Goal: Task Accomplishment & Management: Use online tool/utility

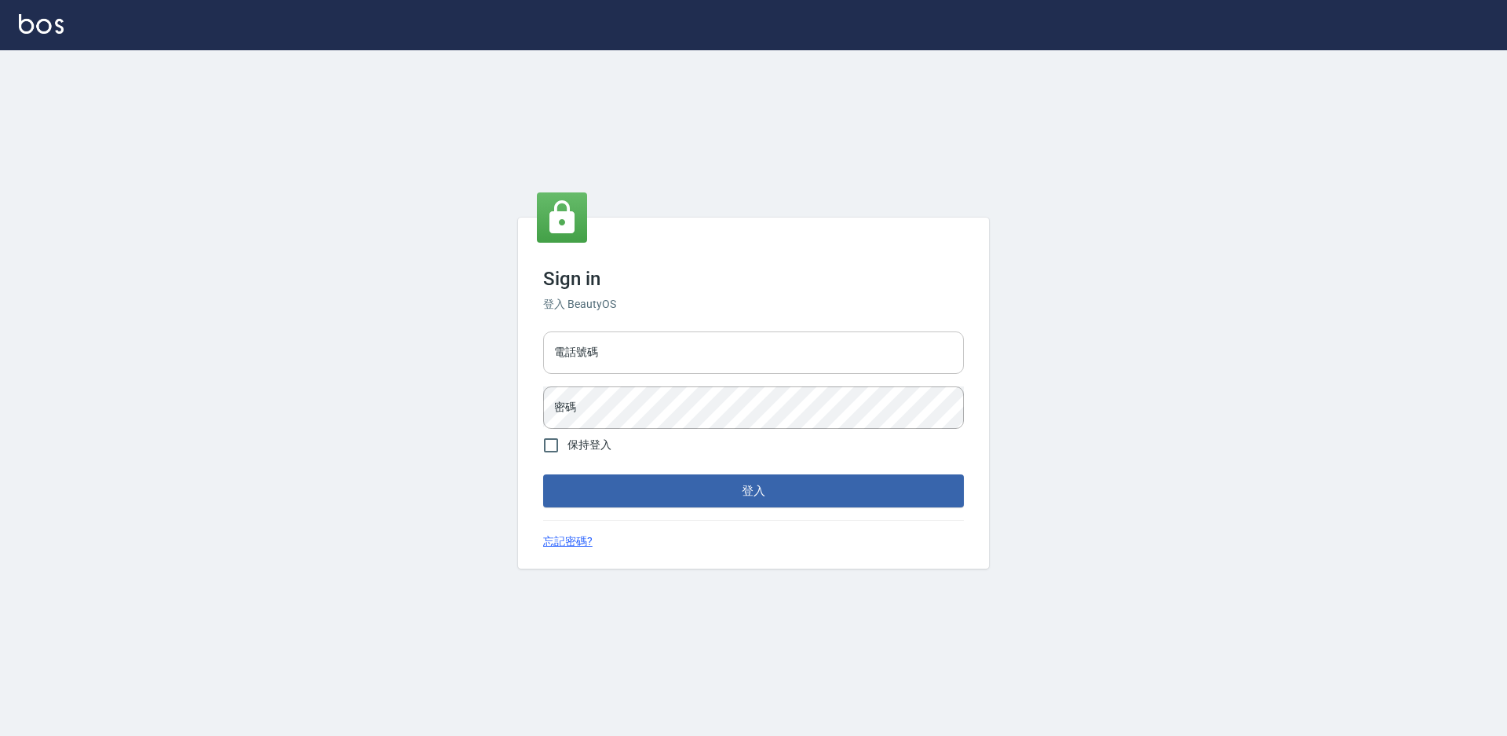
click at [638, 345] on input "電話號碼" at bounding box center [753, 352] width 421 height 42
type input "7805667"
click at [543, 474] on button "登入" at bounding box center [753, 490] width 421 height 33
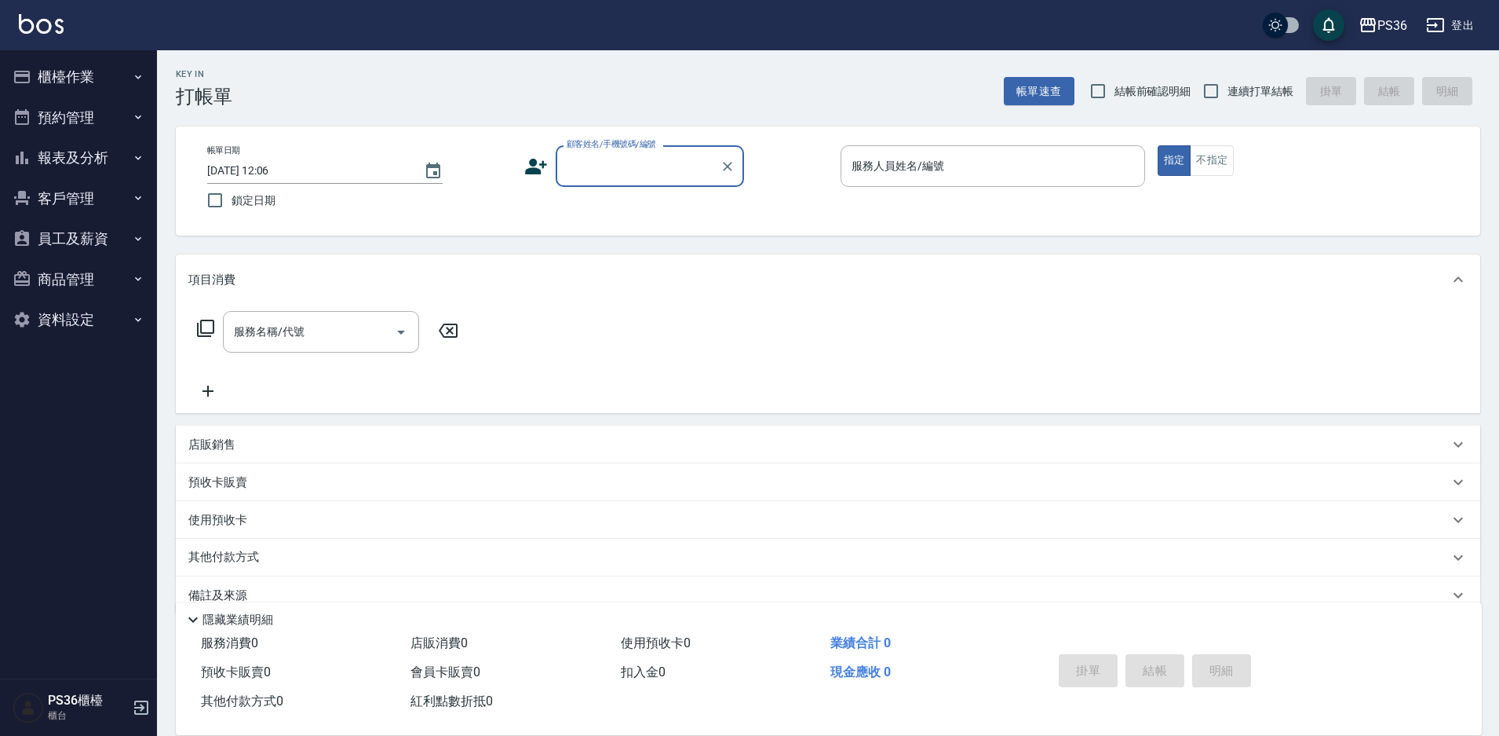
click at [78, 163] on button "報表及分析" at bounding box center [78, 157] width 144 height 41
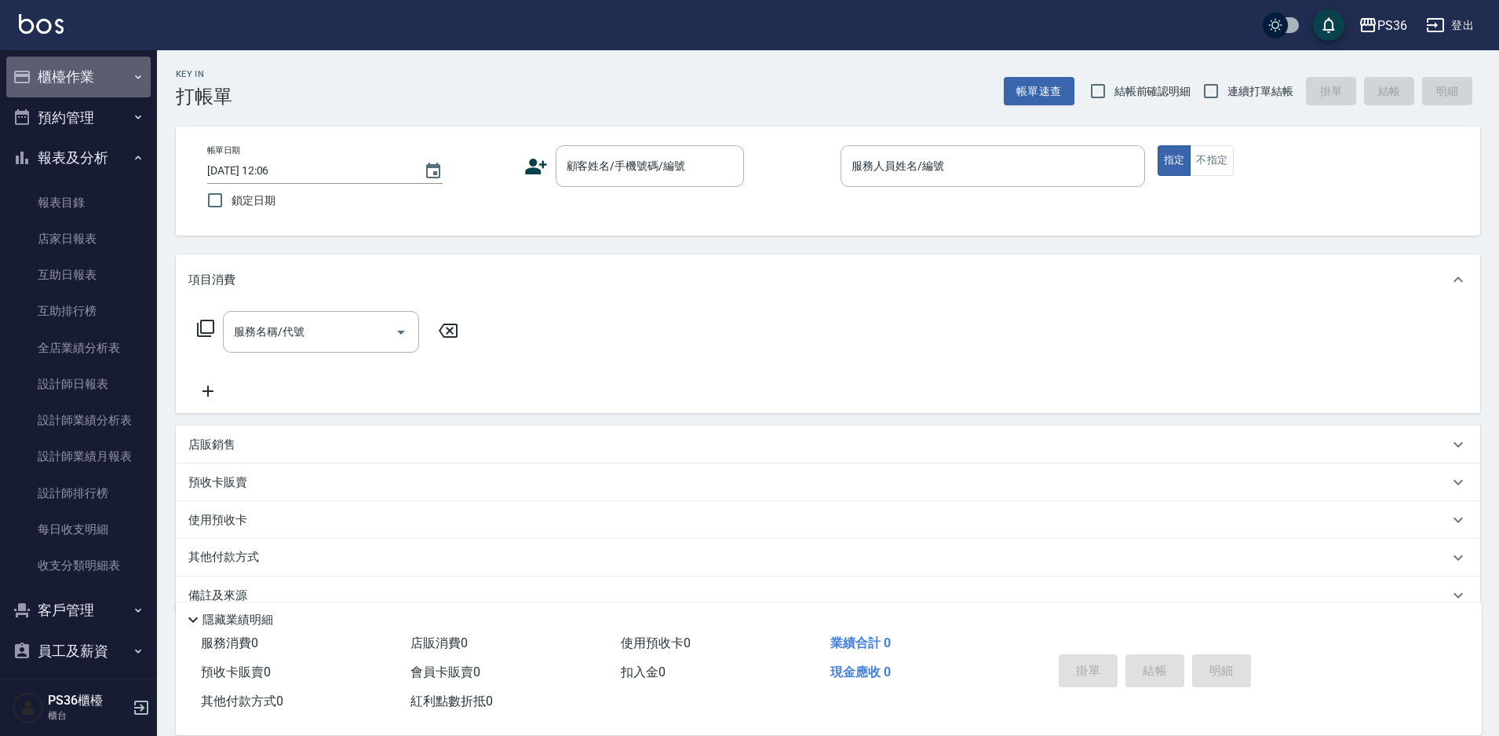
click at [84, 84] on button "櫃檯作業" at bounding box center [78, 77] width 144 height 41
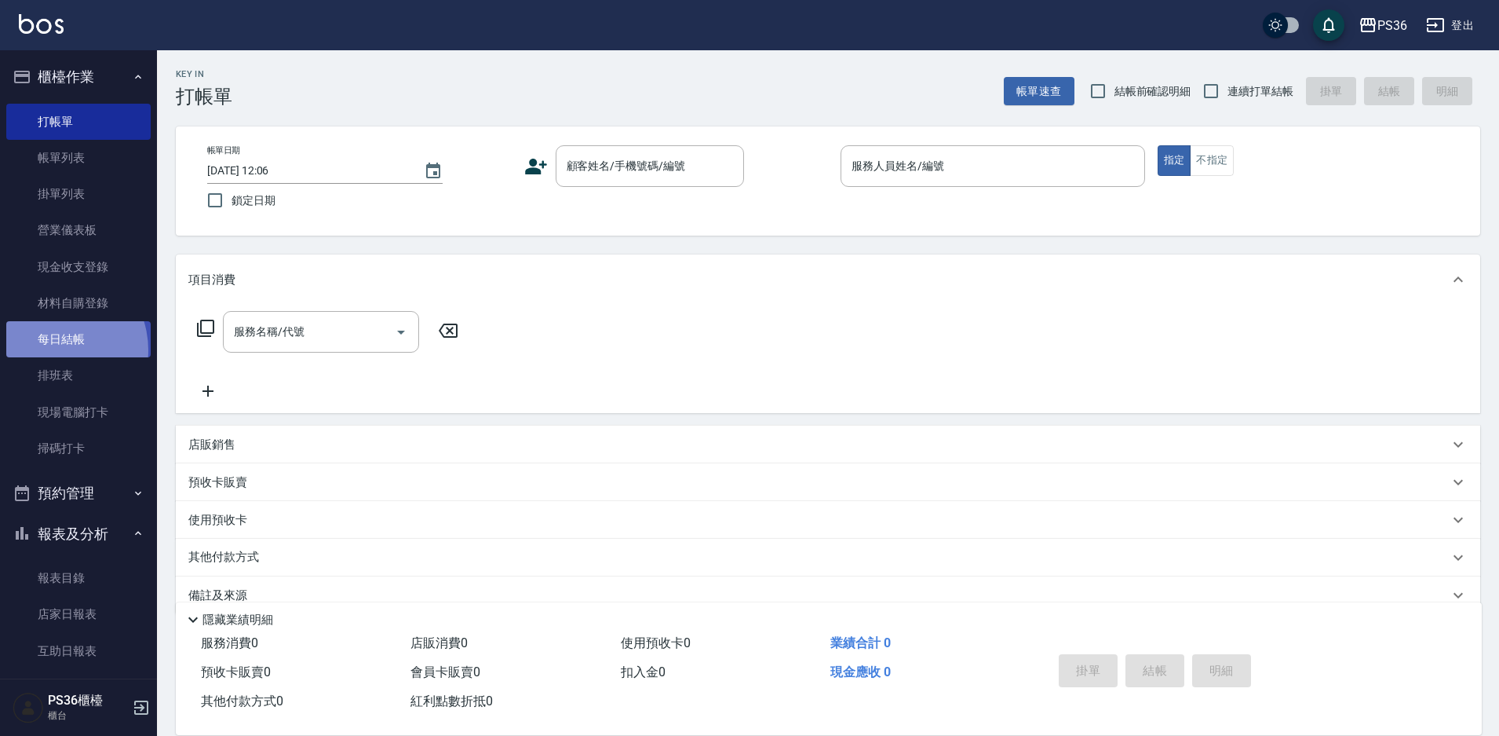
click at [50, 350] on link "每日結帳" at bounding box center [78, 339] width 144 height 36
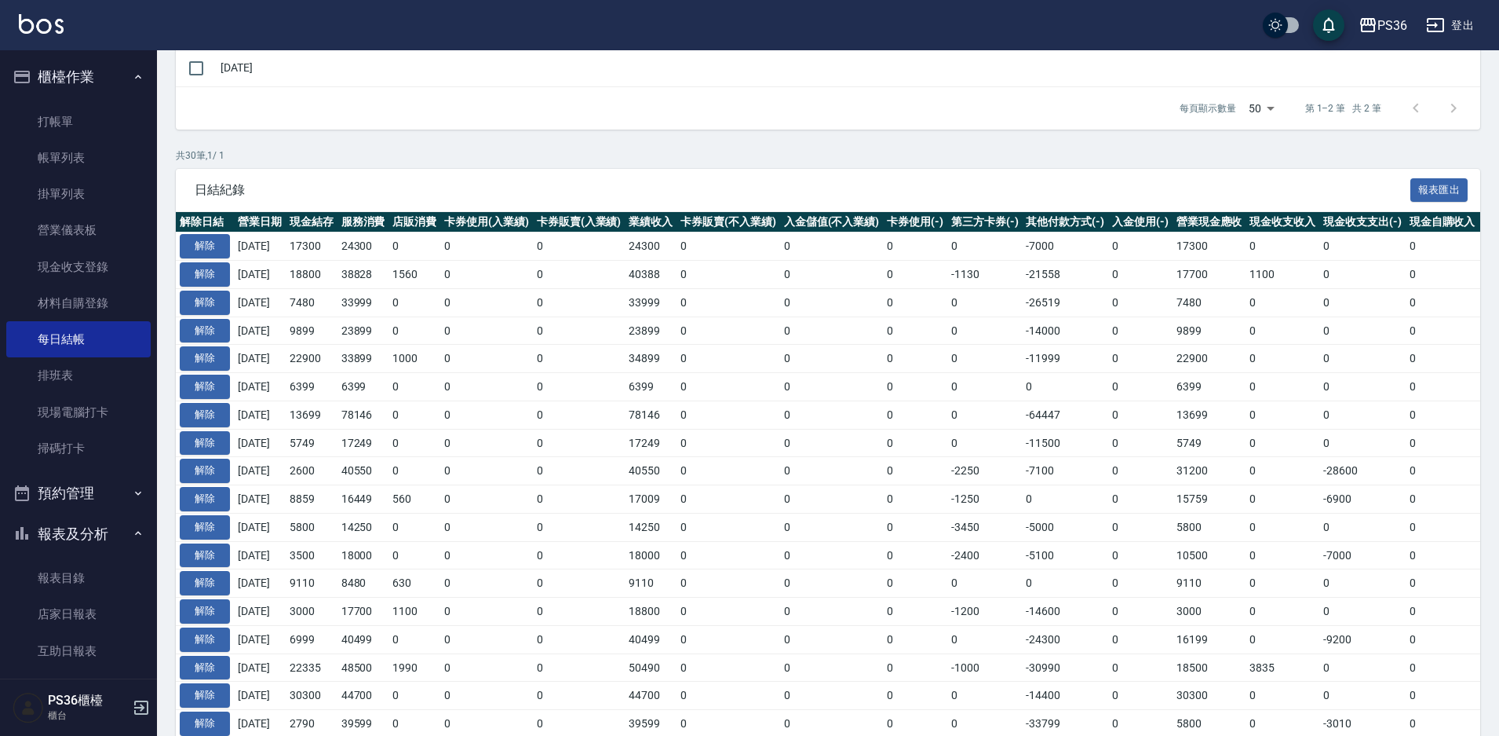
scroll to position [314, 0]
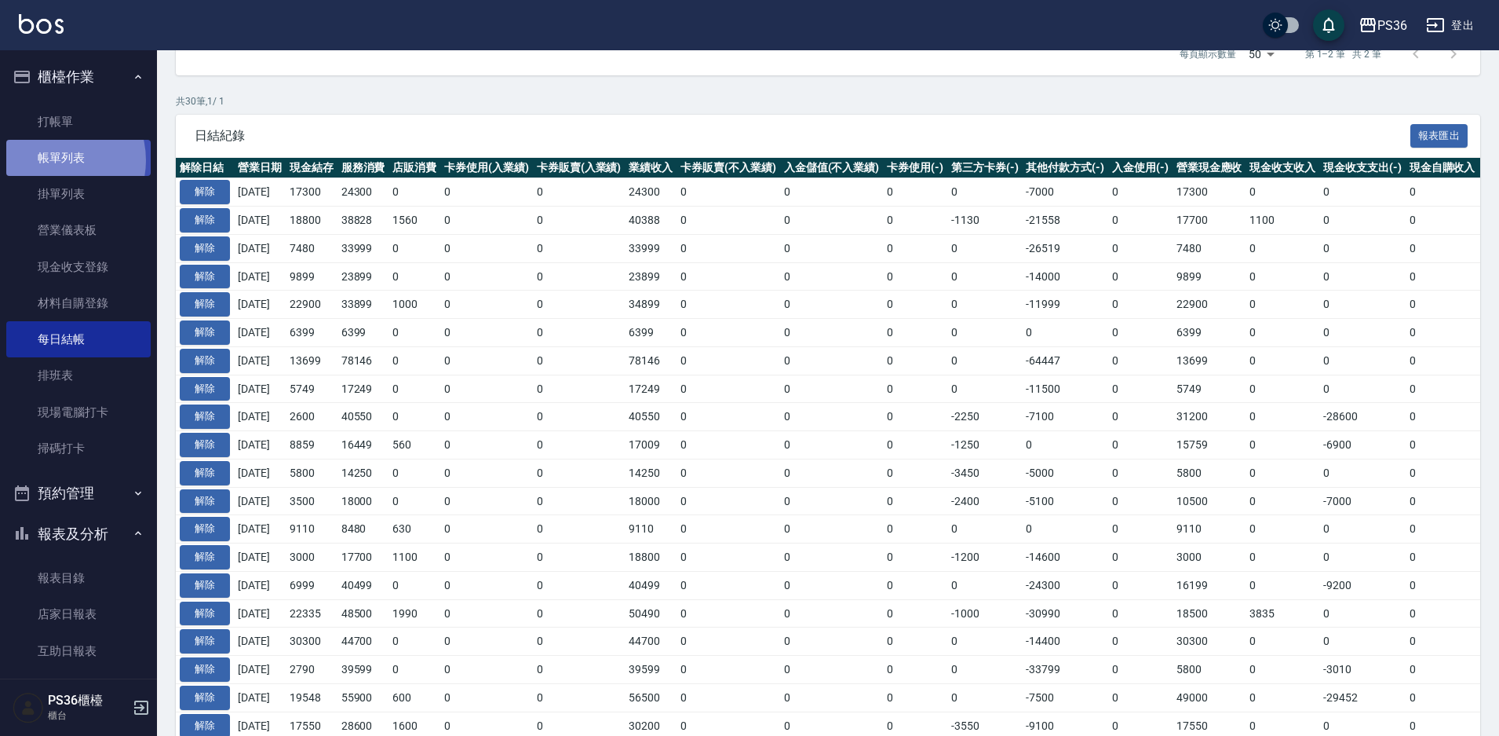
click at [53, 160] on link "帳單列表" at bounding box center [78, 158] width 144 height 36
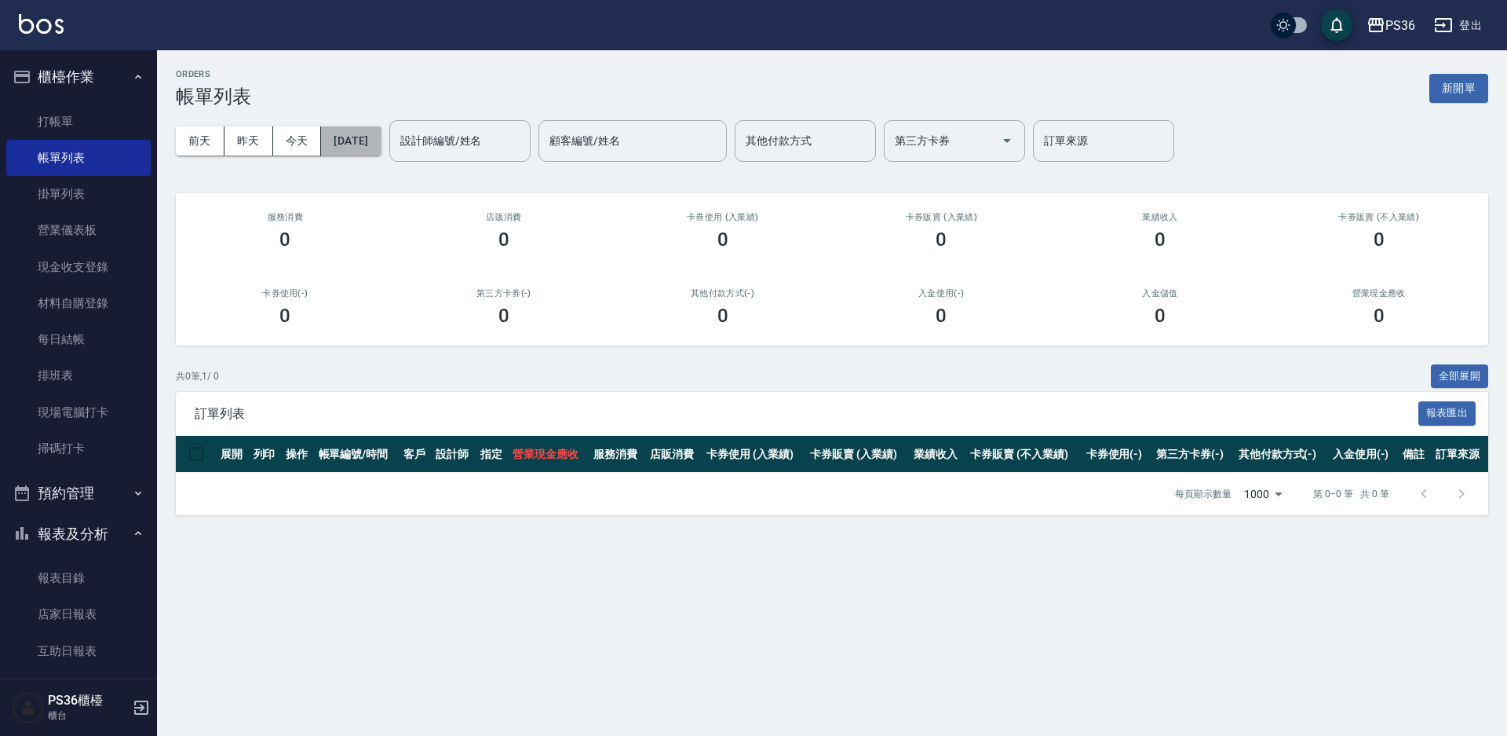
click at [352, 148] on button "[DATE]" at bounding box center [351, 140] width 60 height 29
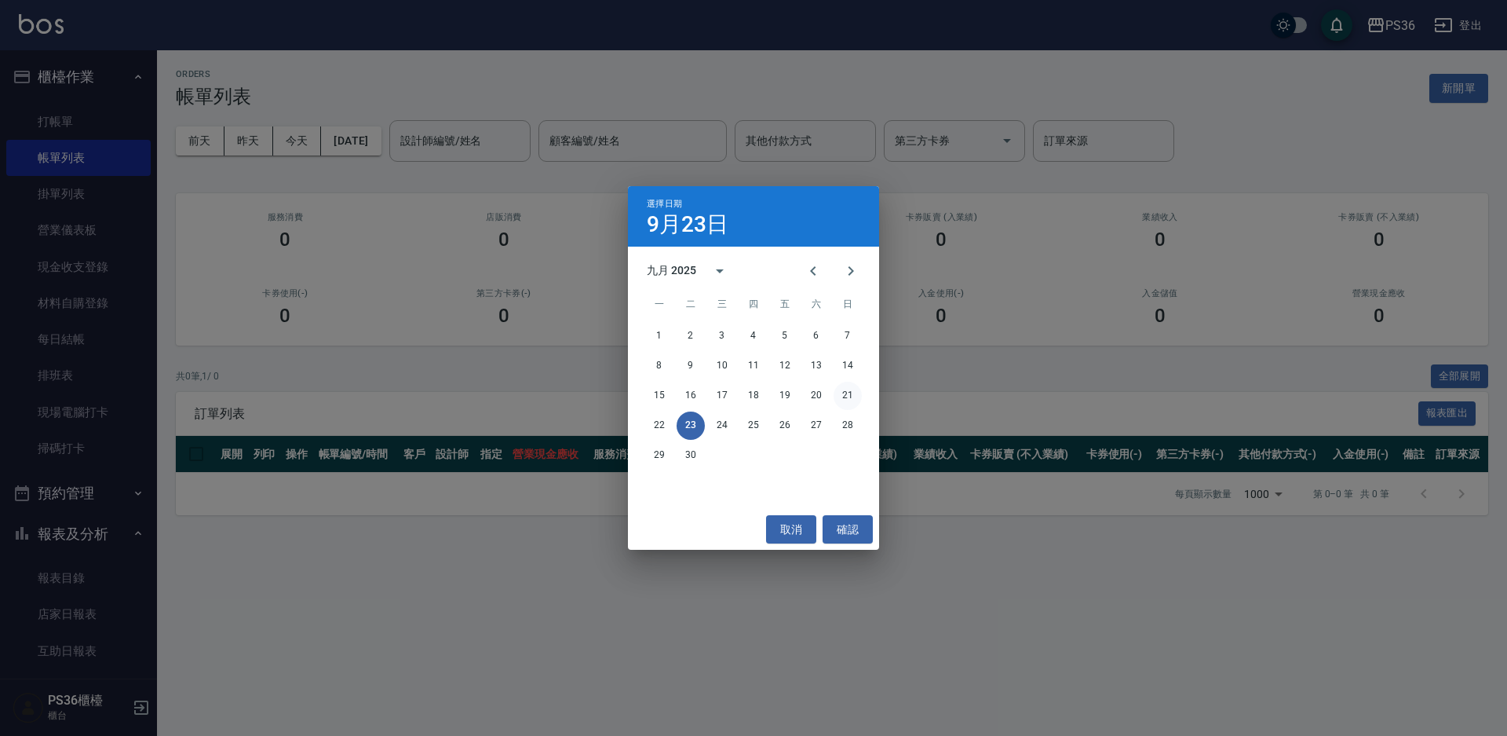
click at [858, 400] on button "21" at bounding box center [848, 396] width 28 height 28
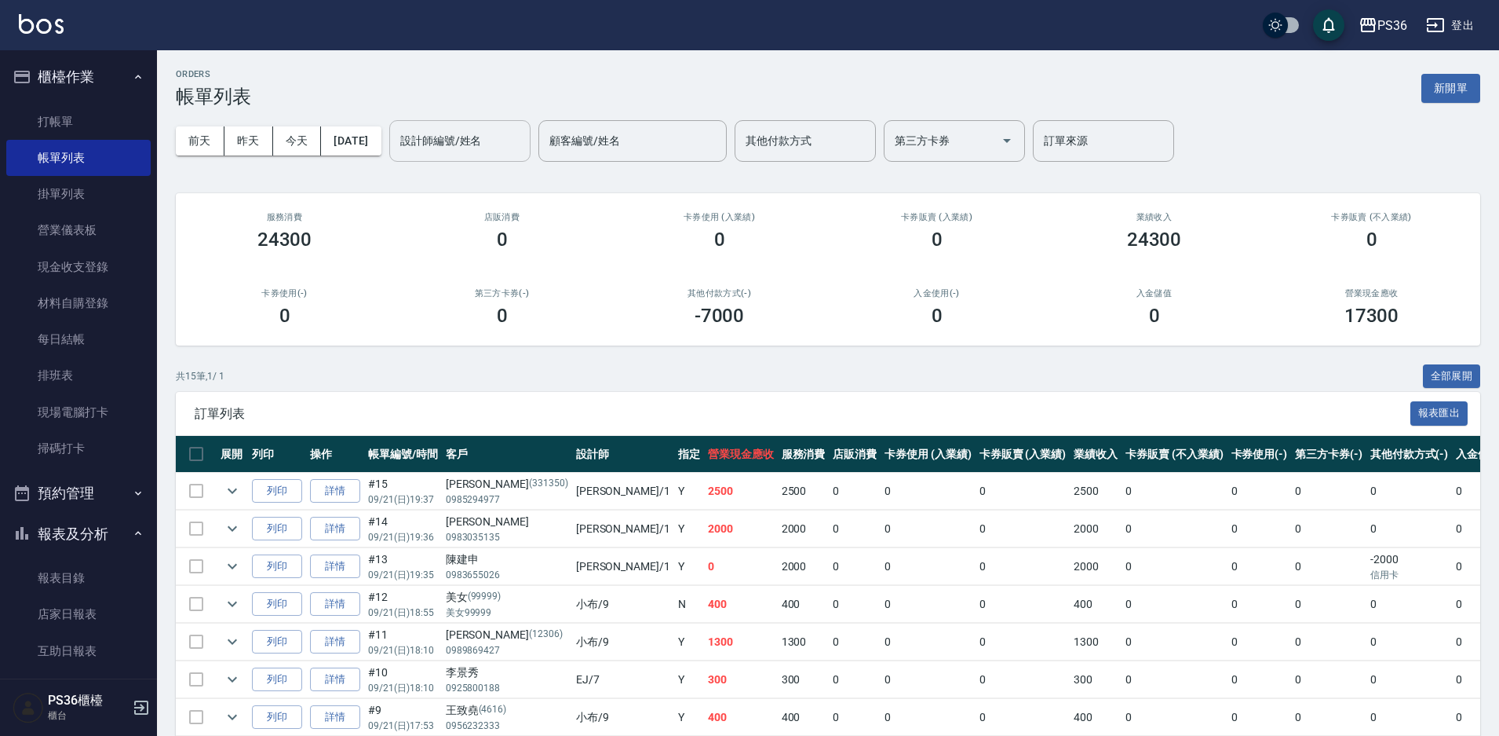
click at [493, 157] on div "設計師編號/姓名" at bounding box center [459, 141] width 141 height 42
type input "小樂-0"
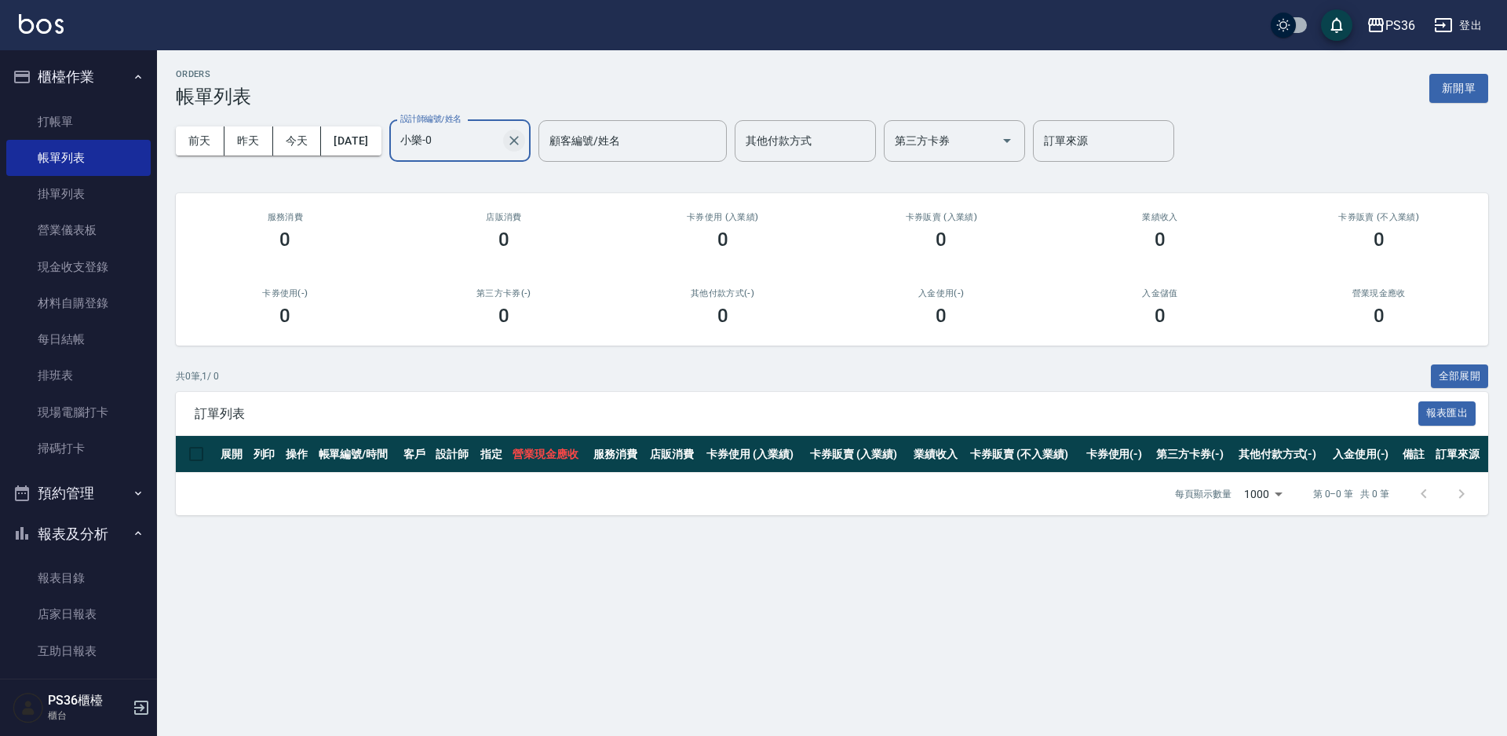
click at [525, 131] on button "Clear" at bounding box center [514, 141] width 22 height 22
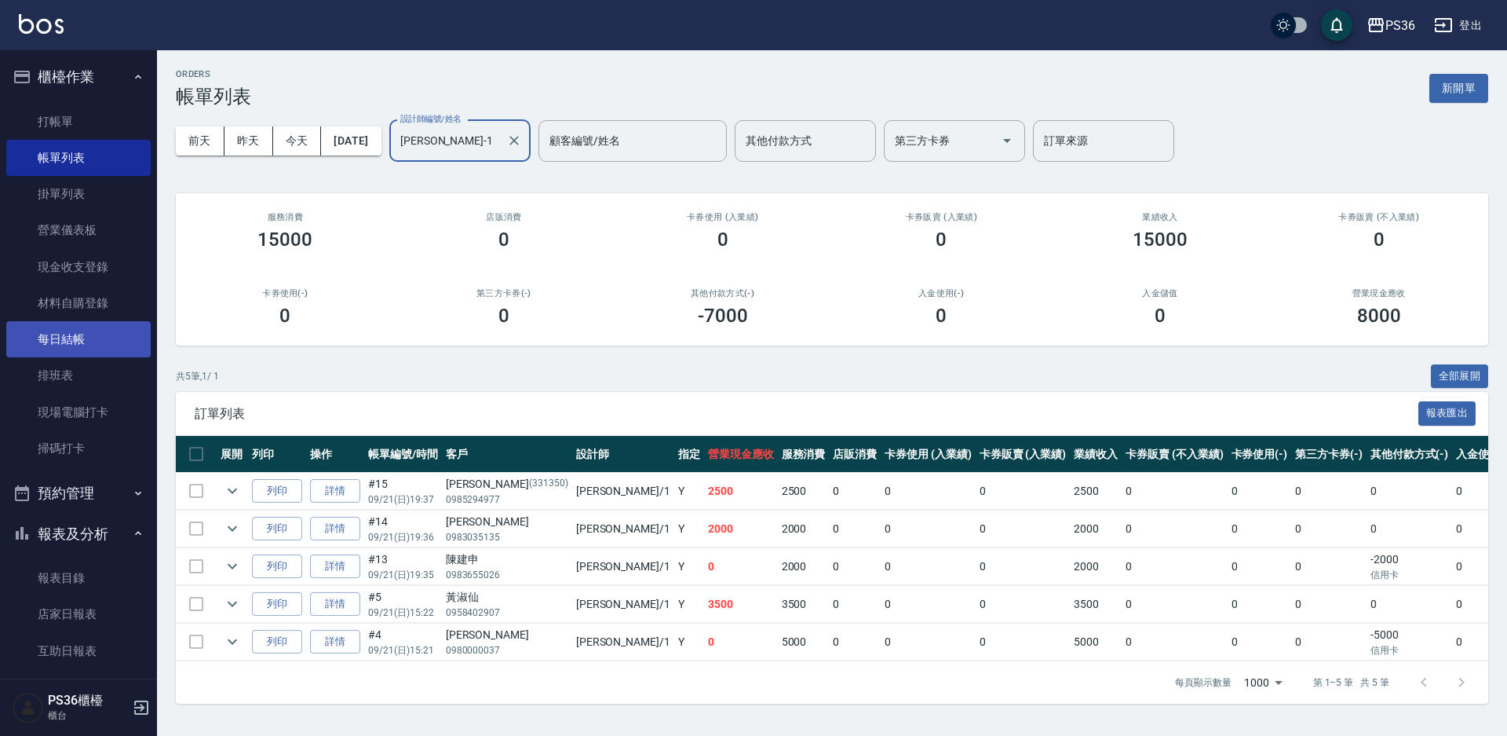
type input "Daniel-1"
click at [95, 350] on link "每日結帳" at bounding box center [78, 339] width 144 height 36
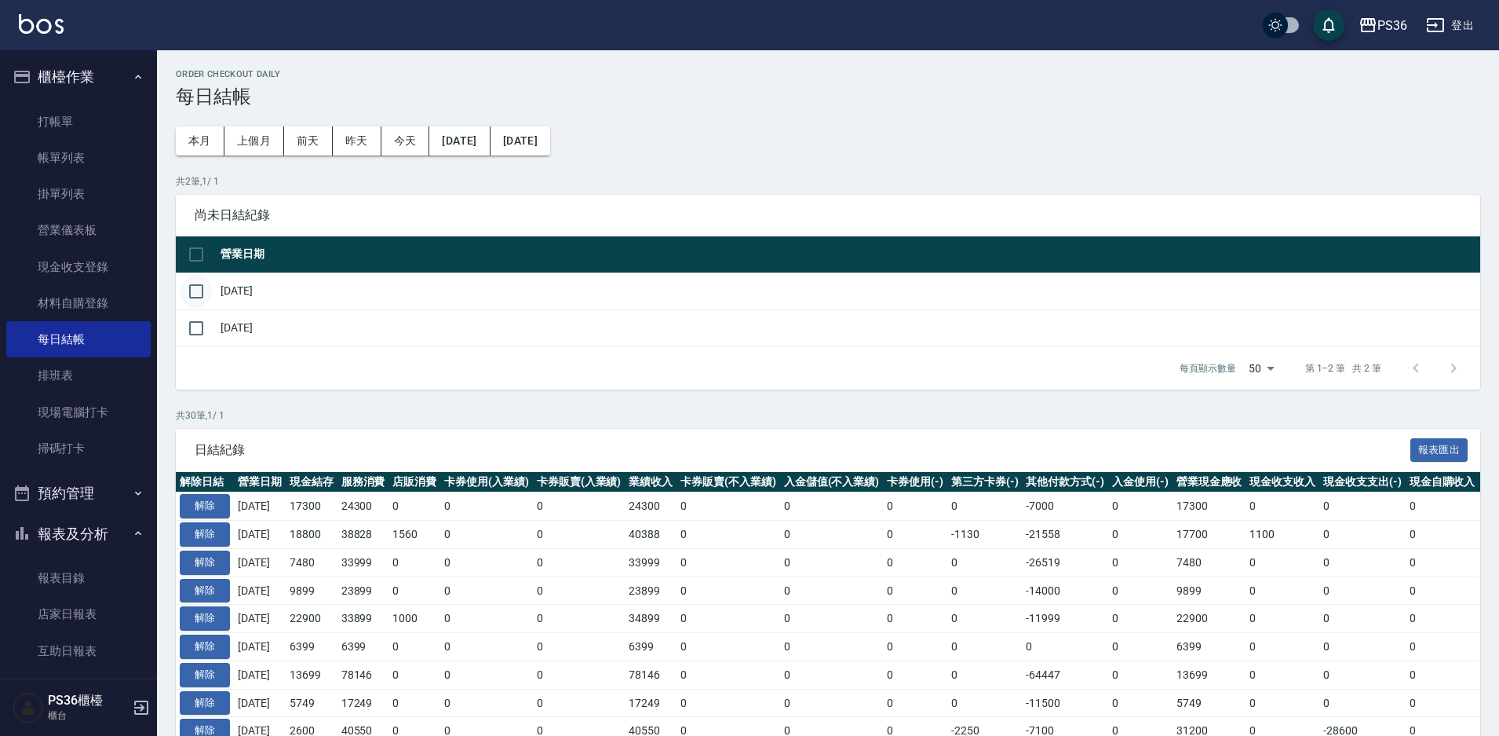
click at [190, 279] on input "checkbox" at bounding box center [196, 291] width 33 height 33
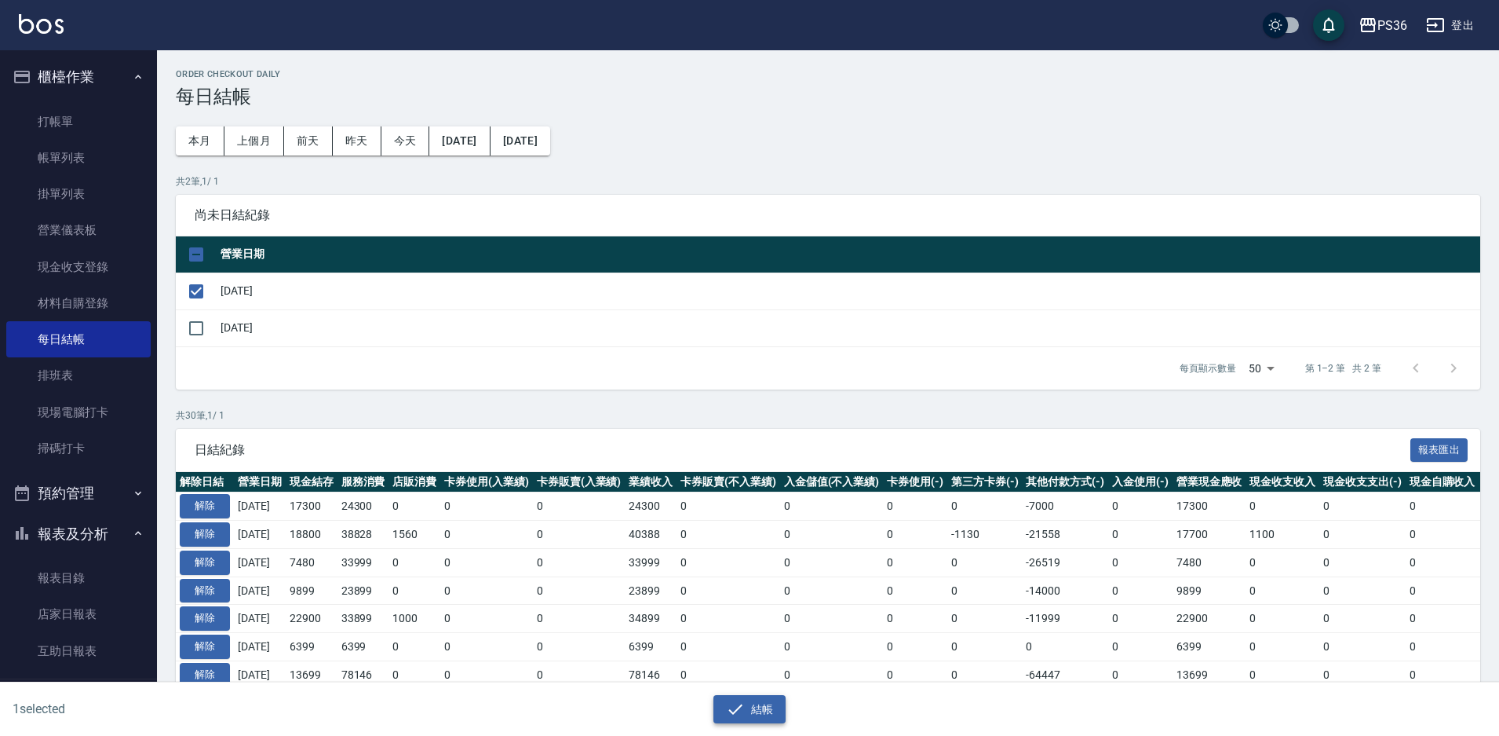
click at [716, 695] on button "結帳" at bounding box center [750, 709] width 73 height 29
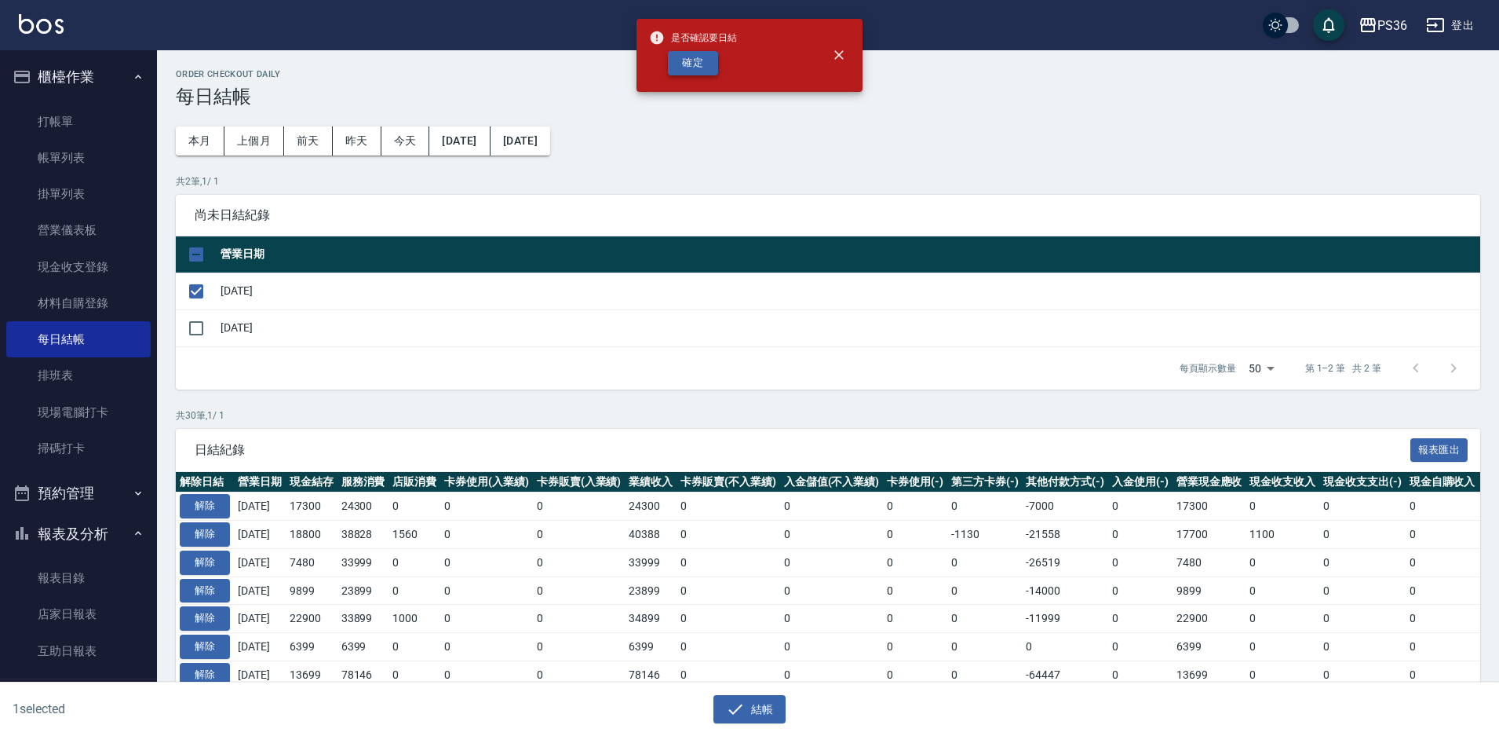
click at [693, 56] on button "確定" at bounding box center [693, 63] width 50 height 24
checkbox input "false"
